Goal: Information Seeking & Learning: Learn about a topic

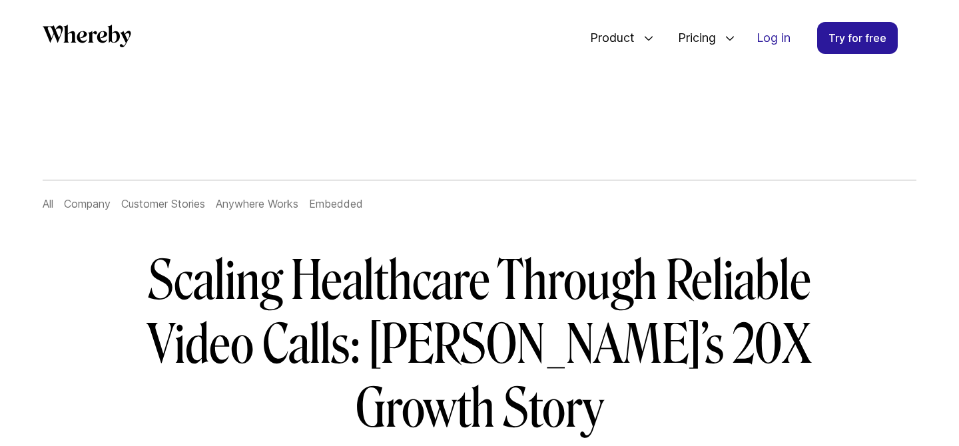
click at [47, 210] on li "All" at bounding box center [48, 204] width 11 height 16
click at [47, 208] on link "All" at bounding box center [48, 203] width 11 height 13
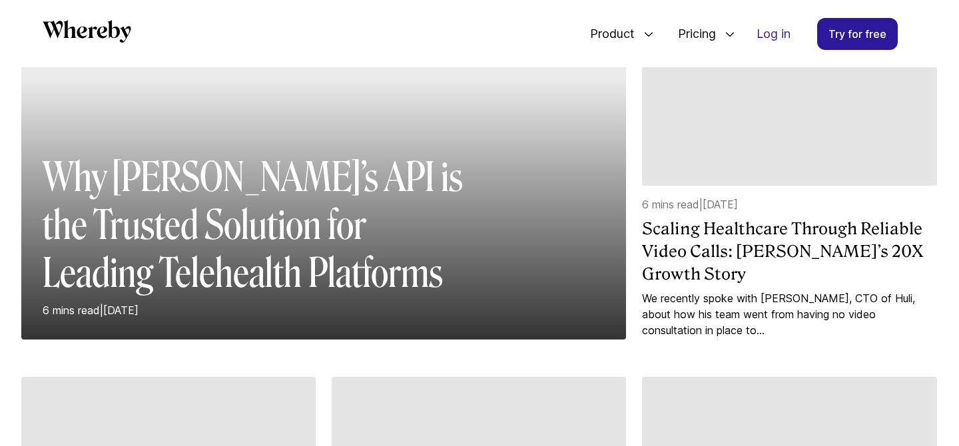
scroll to position [212, 0]
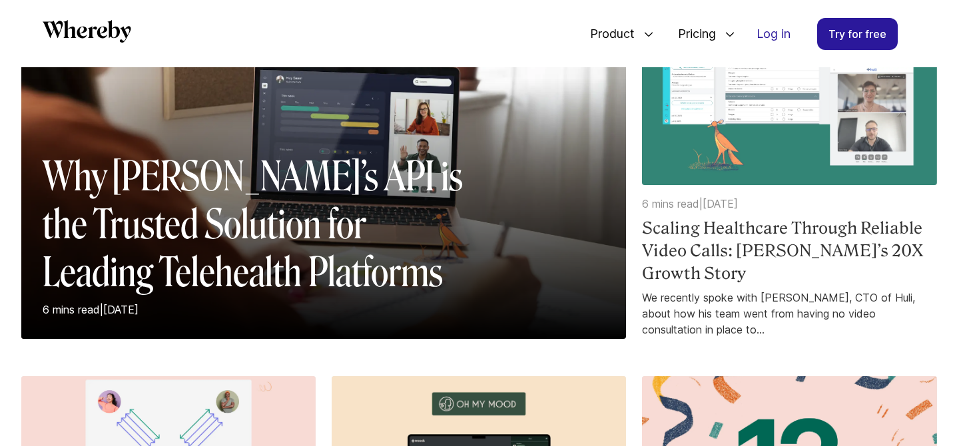
click at [801, 112] on img at bounding box center [789, 99] width 294 height 172
